Goal: Task Accomplishment & Management: Use online tool/utility

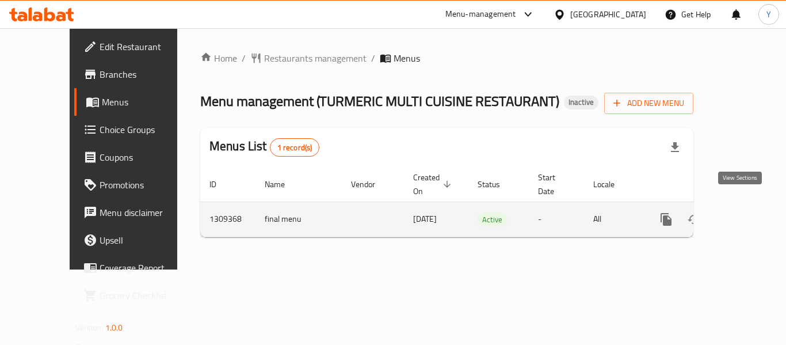
click at [742, 212] on icon "enhanced table" at bounding box center [749, 219] width 14 height 14
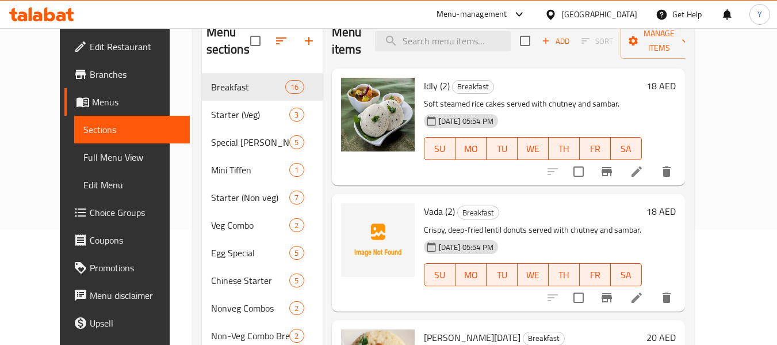
scroll to position [31, 0]
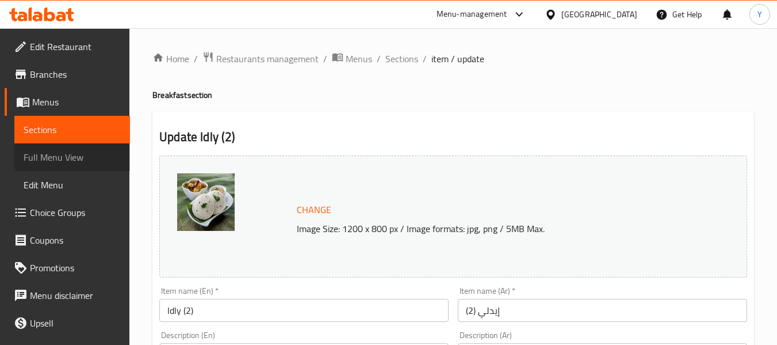
click at [96, 152] on span "Full Menu View" at bounding box center [72, 157] width 97 height 14
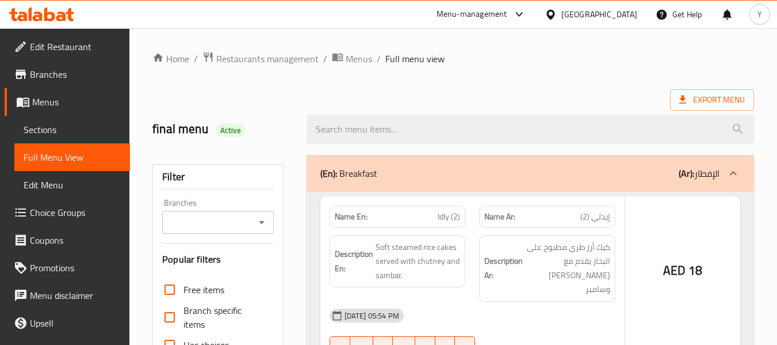
click at [356, 218] on div at bounding box center [388, 172] width 777 height 345
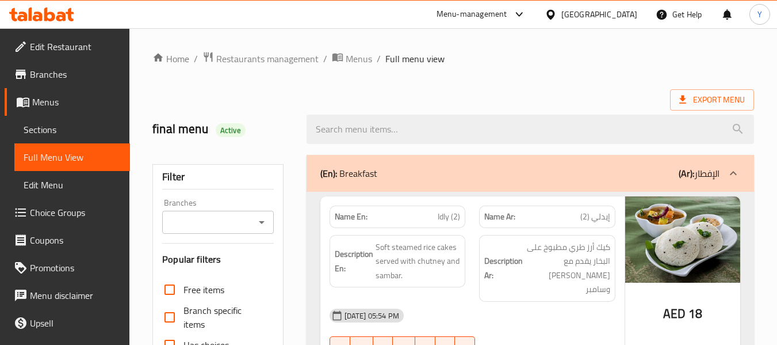
click at [356, 218] on strong "Name En:" at bounding box center [351, 217] width 33 height 12
copy strong "Name En:"
